Goal: Use online tool/utility: Utilize a website feature to perform a specific function

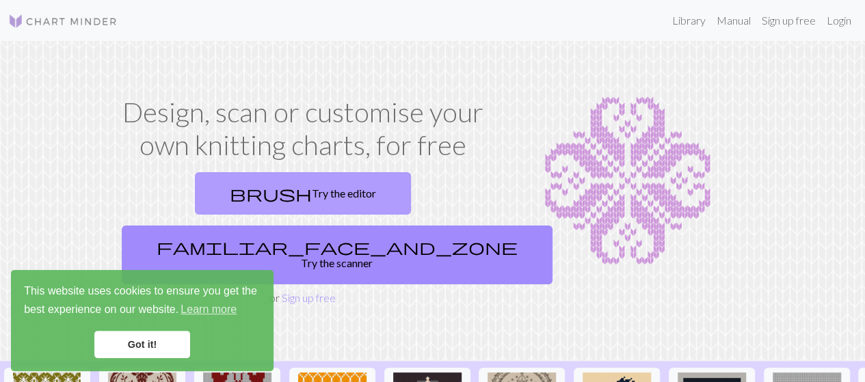
click at [245, 193] on link "brush Try the editor" at bounding box center [303, 193] width 216 height 42
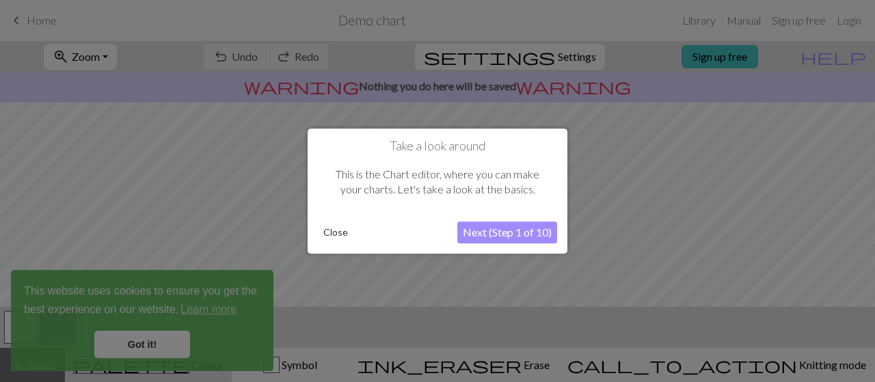
click at [514, 232] on button "Next (Step 1 of 10)" at bounding box center [507, 232] width 100 height 22
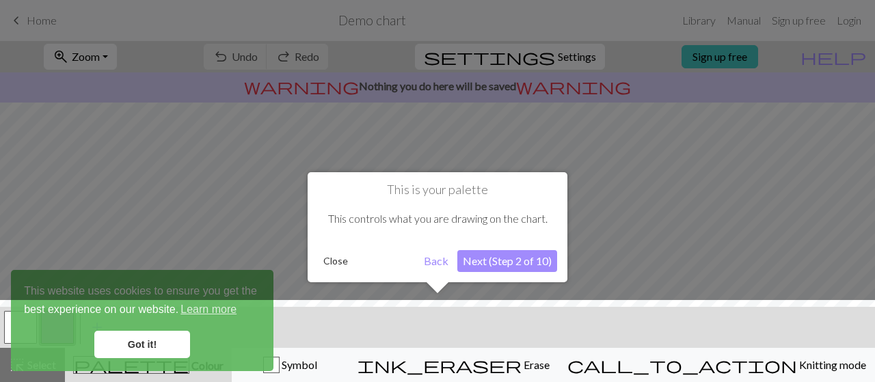
click at [343, 261] on button "Close" at bounding box center [336, 261] width 36 height 21
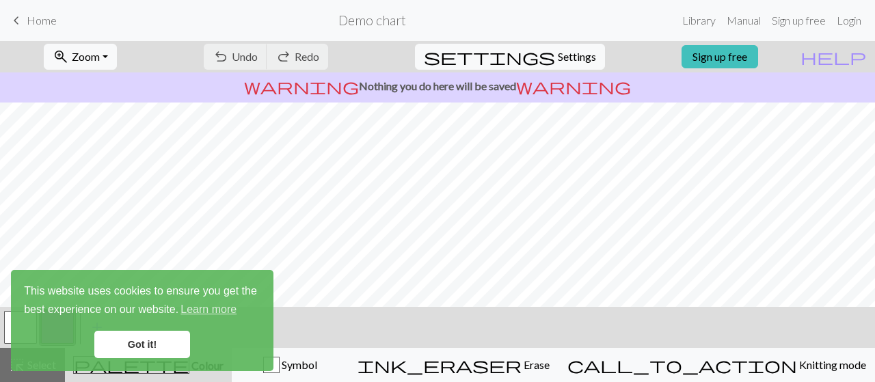
click at [126, 339] on link "Got it!" at bounding box center [142, 344] width 96 height 27
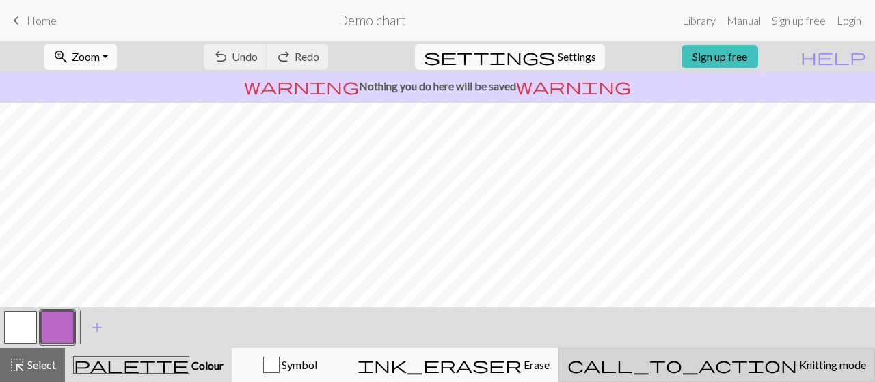
click at [797, 370] on span "Knitting mode" at bounding box center [831, 364] width 69 height 13
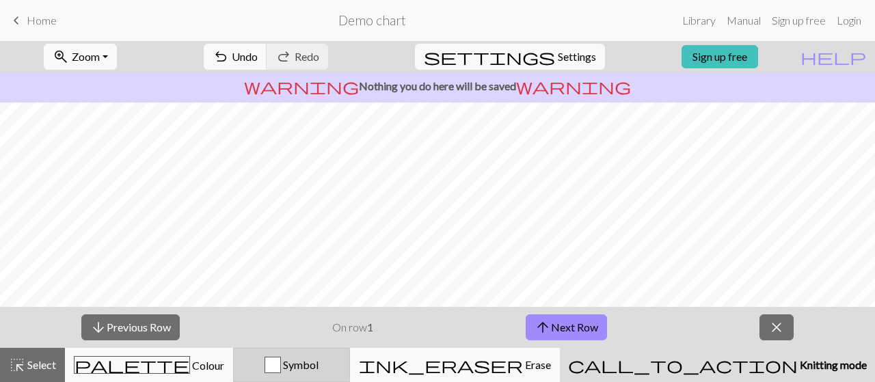
click at [350, 349] on button "Symbol" at bounding box center [291, 365] width 117 height 34
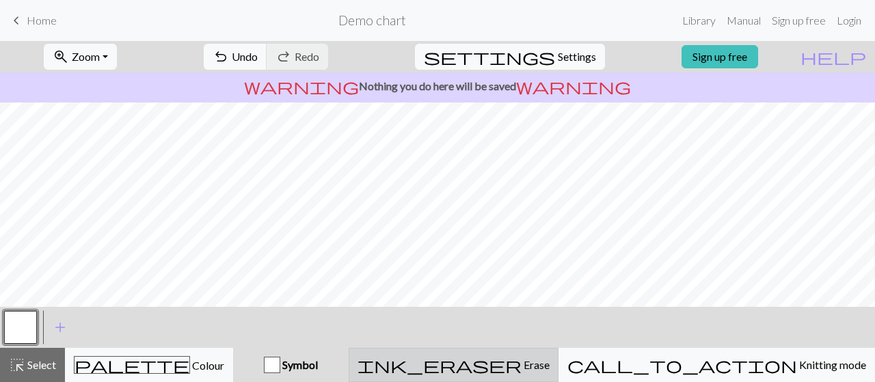
click at [528, 370] on div "ink_eraser Erase Erase" at bounding box center [453, 365] width 192 height 16
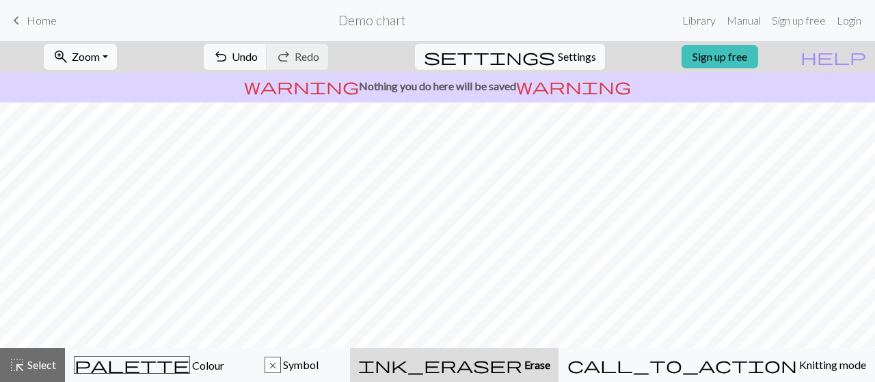
click at [48, 17] on span "Home" at bounding box center [42, 20] width 30 height 13
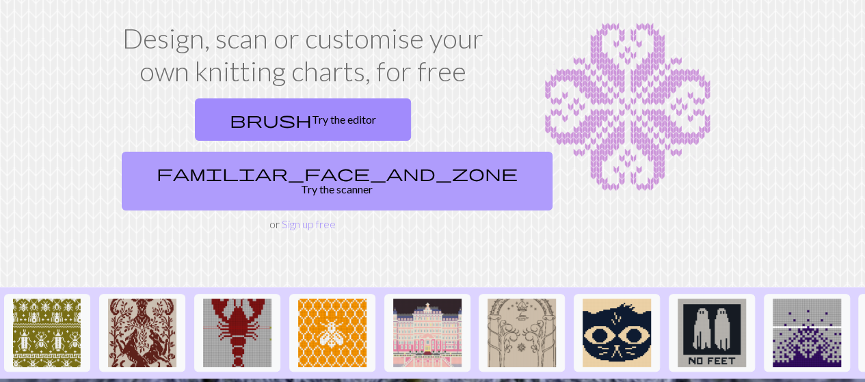
scroll to position [73, 0]
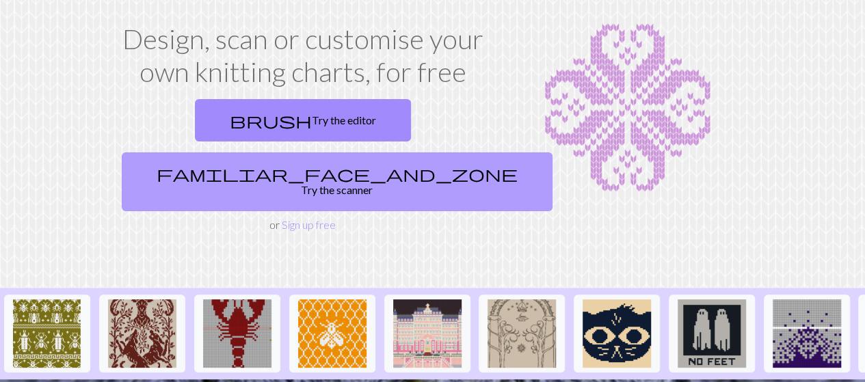
click at [384, 152] on link "familiar_face_and_zone Try the scanner" at bounding box center [337, 181] width 431 height 59
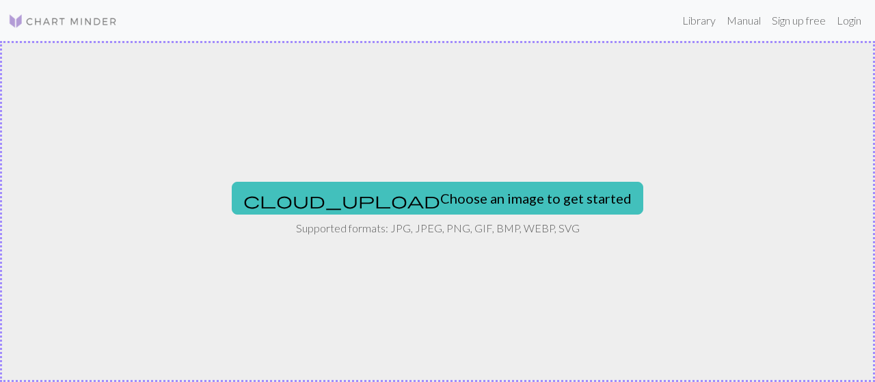
click at [347, 136] on div "cloud_upload Choose an image to get started Supported formats: JPG, JPEG, PNG, …" at bounding box center [437, 211] width 875 height 341
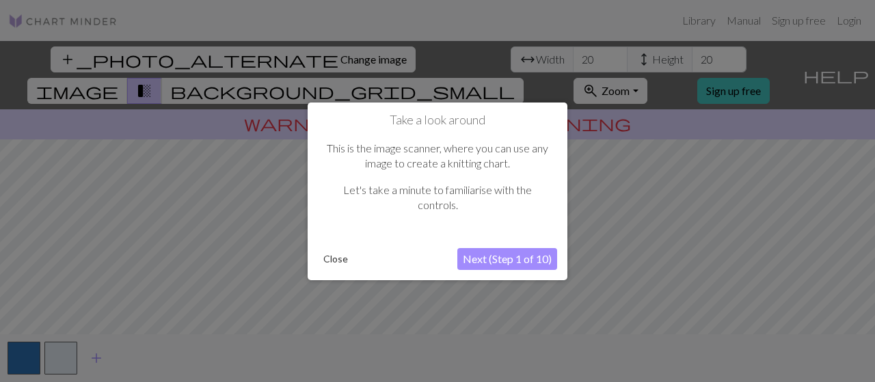
click at [339, 256] on button "Close" at bounding box center [336, 259] width 36 height 21
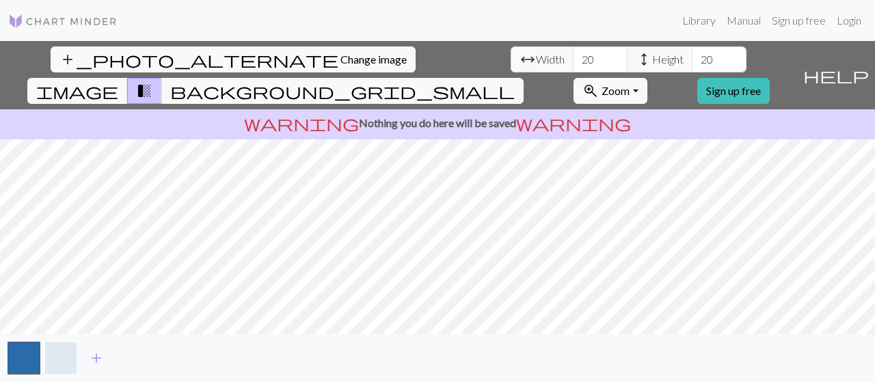
click at [63, 360] on button "button" at bounding box center [60, 358] width 33 height 33
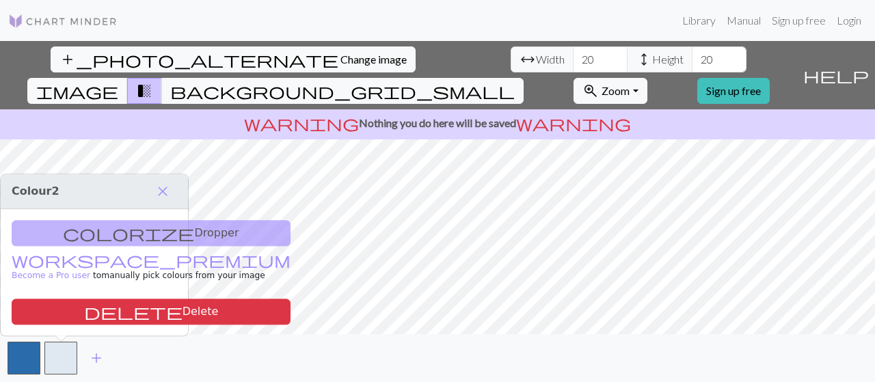
click at [152, 234] on div "colorize Dropper workspace_premium Become a Pro user to manually pick colours f…" at bounding box center [94, 272] width 187 height 126
click at [161, 192] on span "close" at bounding box center [162, 191] width 16 height 19
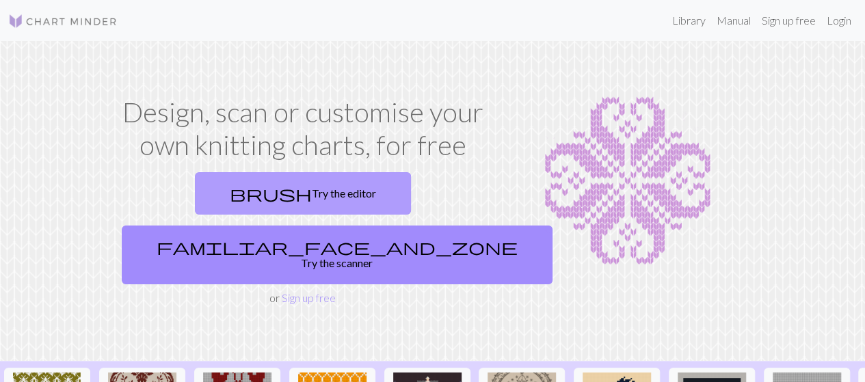
click at [216, 191] on link "brush Try the editor" at bounding box center [303, 193] width 216 height 42
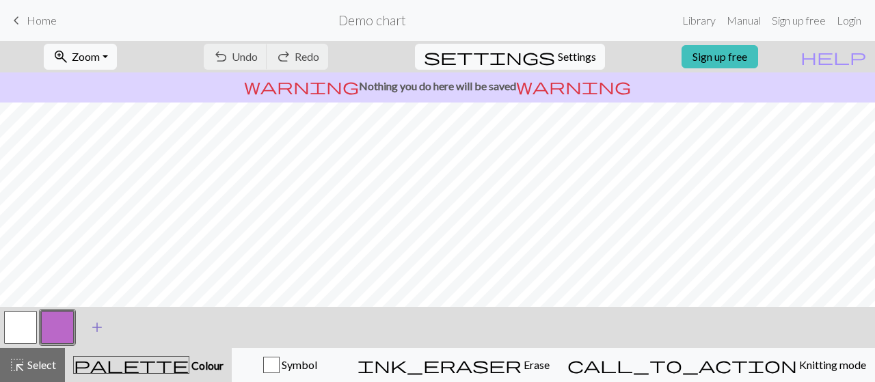
click at [100, 323] on span "add" at bounding box center [97, 327] width 16 height 19
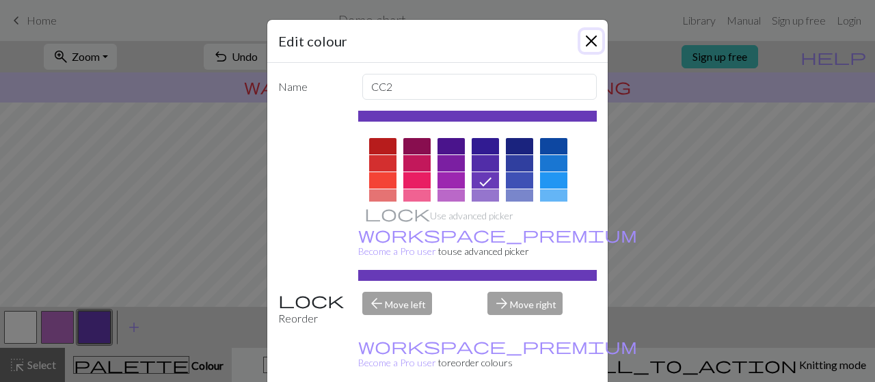
click at [580, 39] on button "Close" at bounding box center [591, 41] width 22 height 22
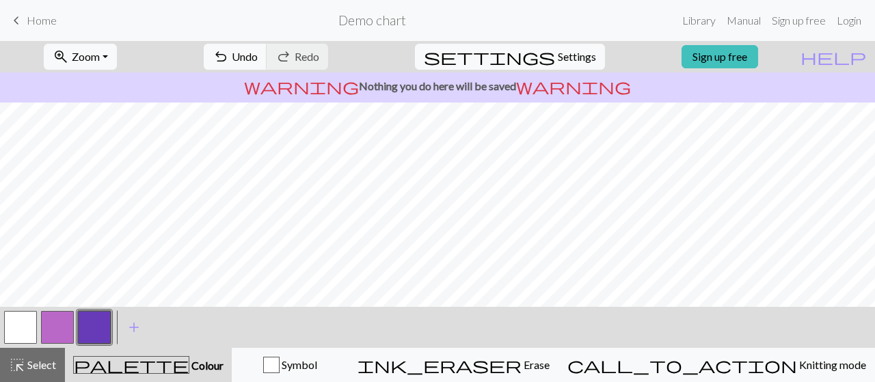
click at [11, 18] on span "keyboard_arrow_left" at bounding box center [16, 20] width 16 height 19
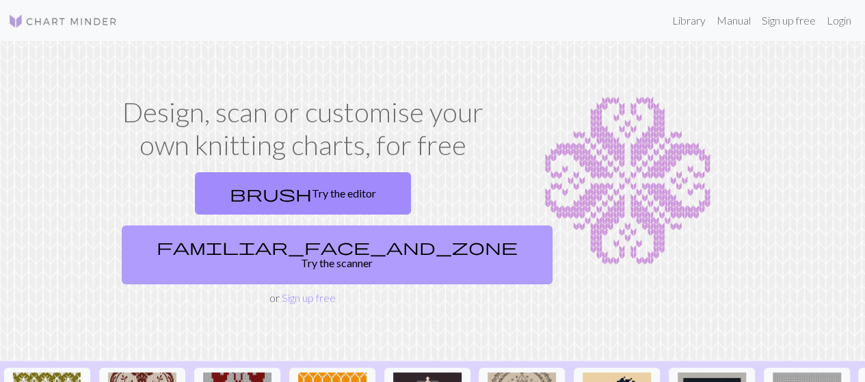
click at [375, 226] on link "familiar_face_and_zone Try the scanner" at bounding box center [337, 255] width 431 height 59
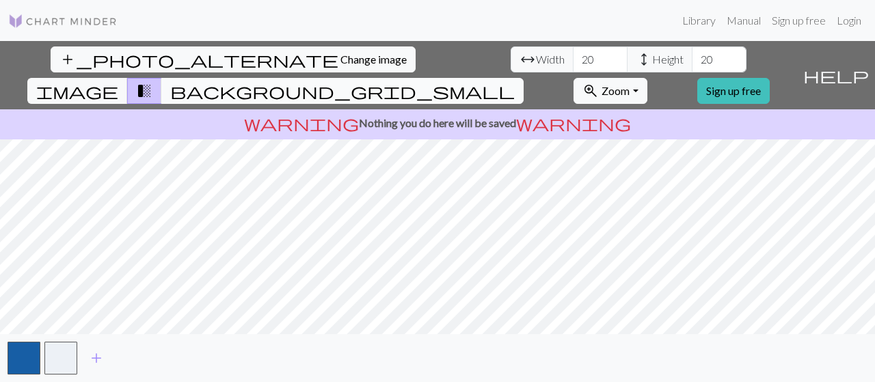
click at [515, 81] on span "background_grid_small" at bounding box center [342, 90] width 344 height 19
